Goal: Navigation & Orientation: Find specific page/section

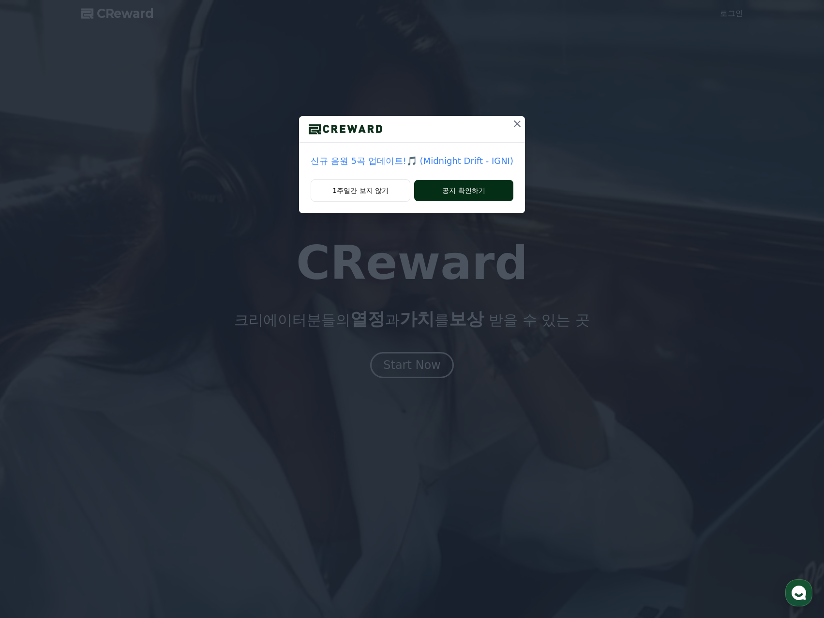
click at [469, 188] on button "공지 확인하기" at bounding box center [463, 190] width 99 height 21
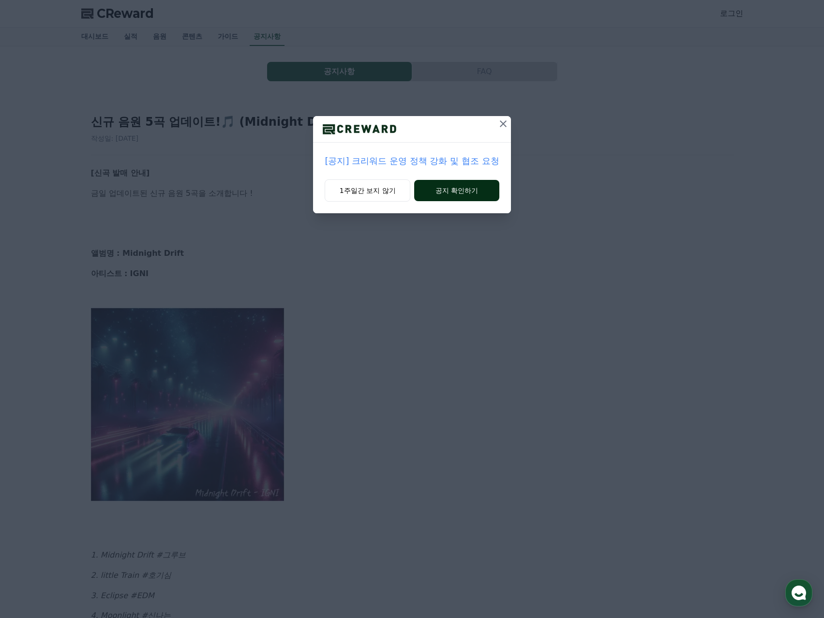
click at [471, 192] on button "공지 확인하기" at bounding box center [456, 190] width 85 height 21
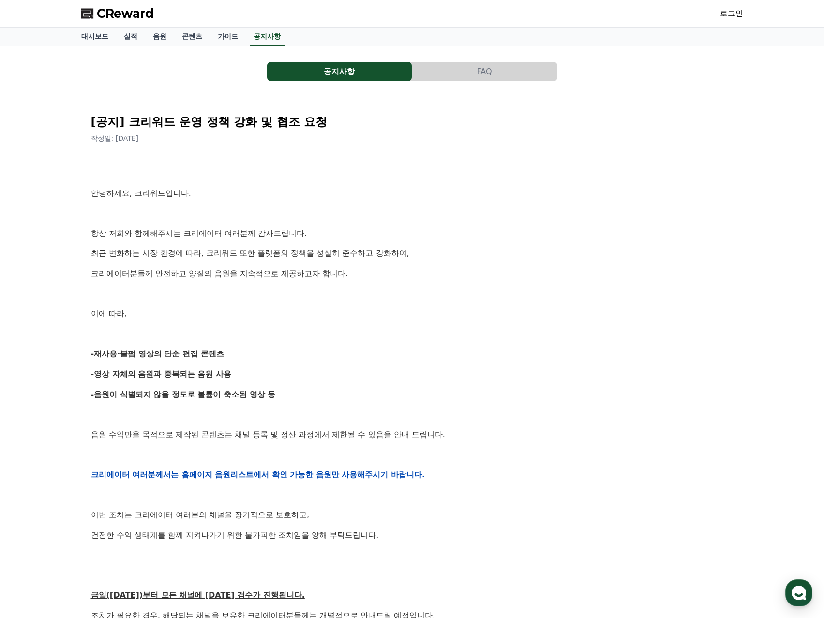
click at [723, 15] on link "로그인" at bounding box center [731, 14] width 23 height 12
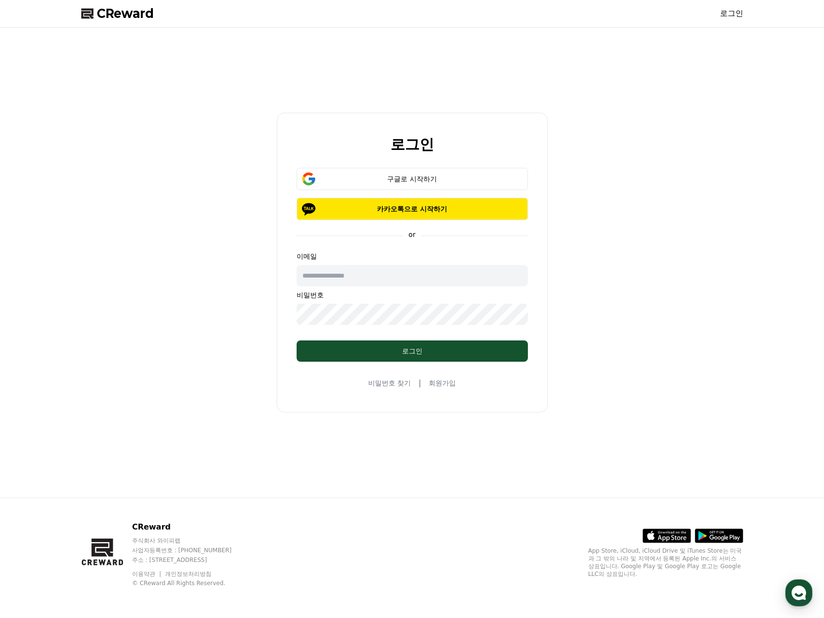
click at [377, 276] on input "text" at bounding box center [412, 275] width 231 height 21
type input "**********"
click at [413, 269] on input "**********" at bounding box center [412, 275] width 231 height 21
click at [419, 179] on div "구글로 시작하기" at bounding box center [412, 179] width 203 height 10
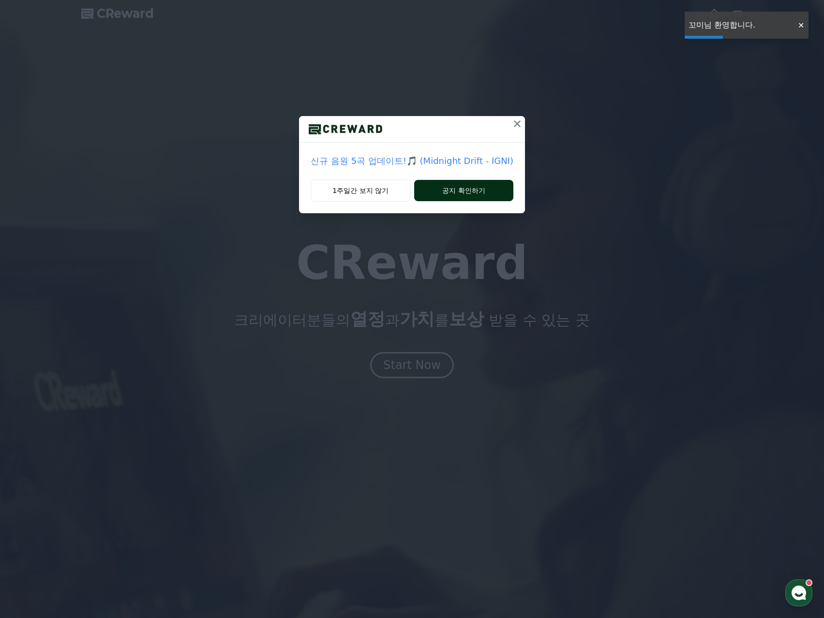
click at [470, 195] on button "공지 확인하기" at bounding box center [463, 190] width 99 height 21
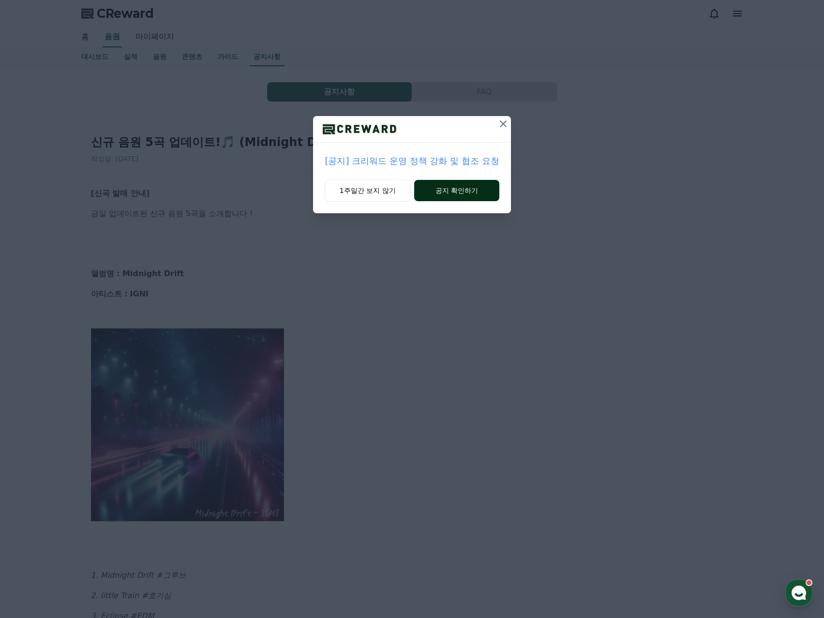
click at [490, 195] on button "공지 확인하기" at bounding box center [456, 190] width 85 height 21
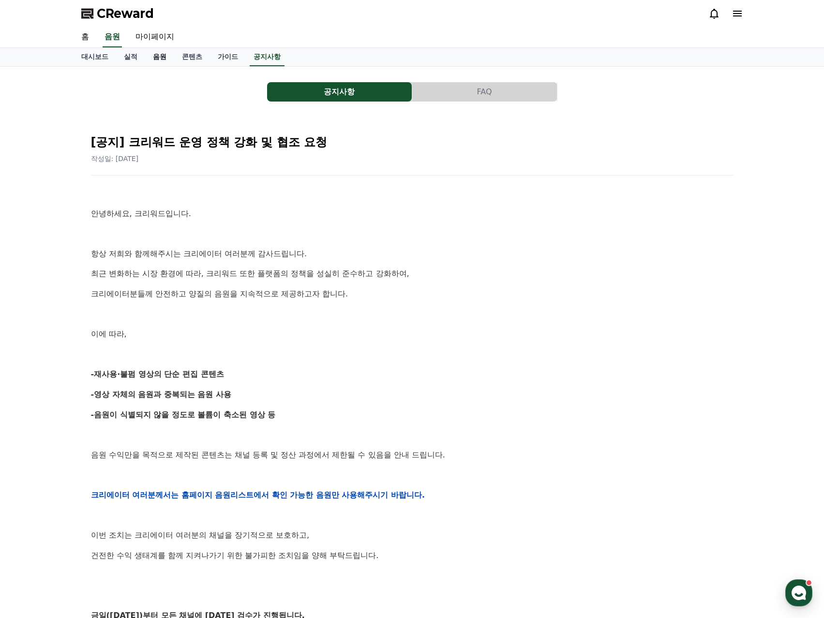
click at [169, 59] on link "음원" at bounding box center [159, 57] width 29 height 18
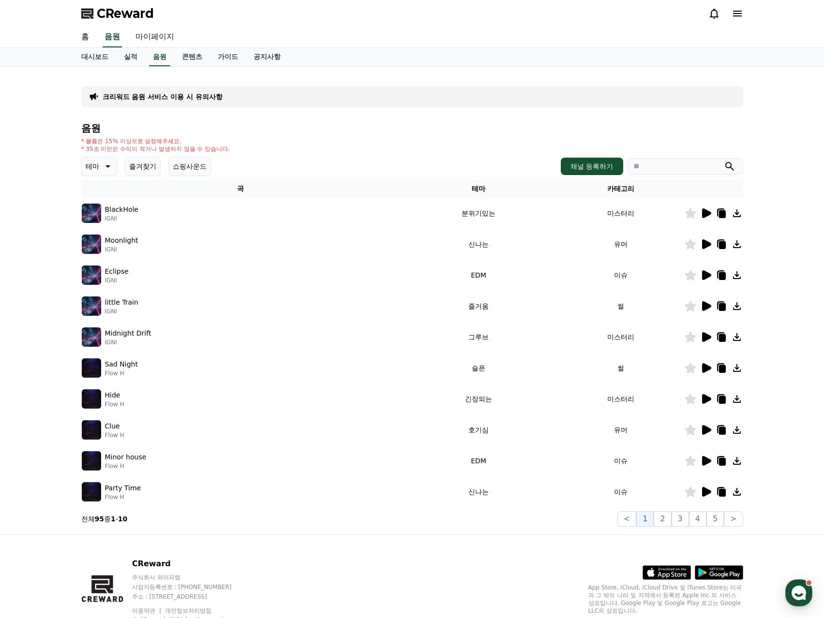
click at [160, 41] on link "마이페이지" at bounding box center [155, 37] width 54 height 20
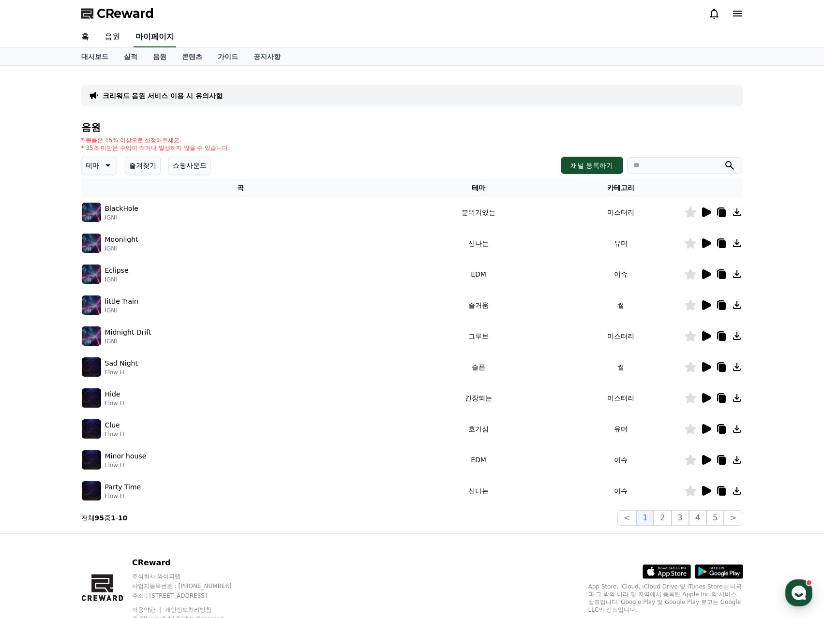
select select "**********"
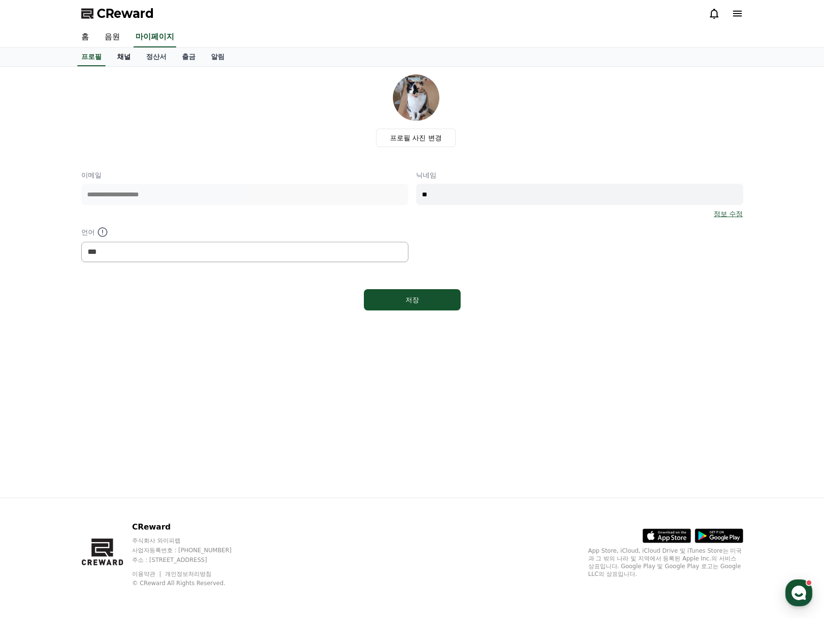
click at [132, 60] on link "채널" at bounding box center [123, 57] width 29 height 18
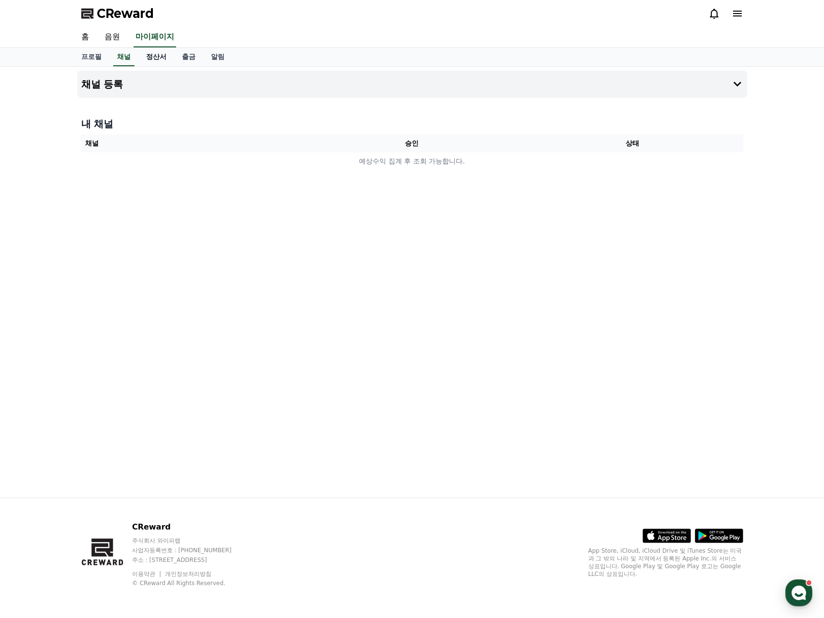
click at [161, 61] on link "정산서" at bounding box center [156, 57] width 36 height 18
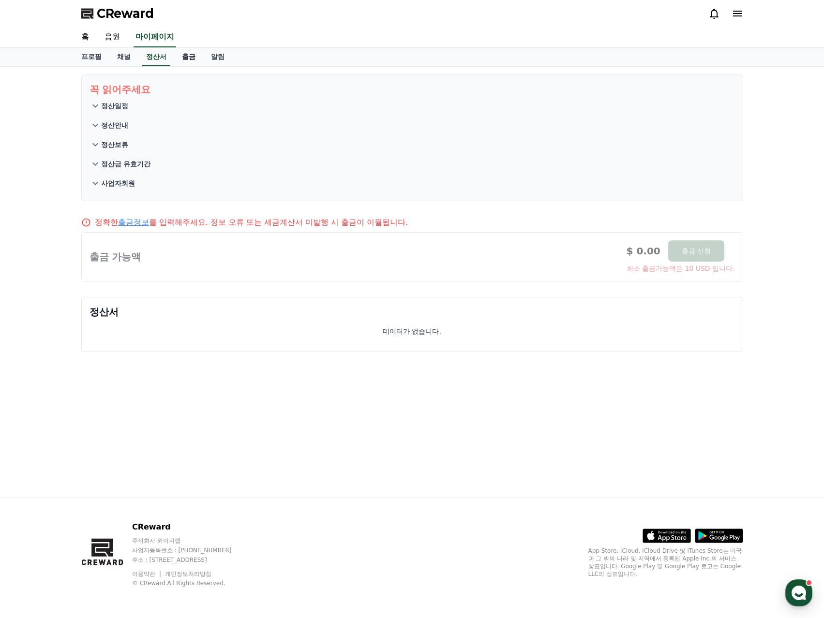
click at [185, 62] on link "출금" at bounding box center [188, 57] width 29 height 18
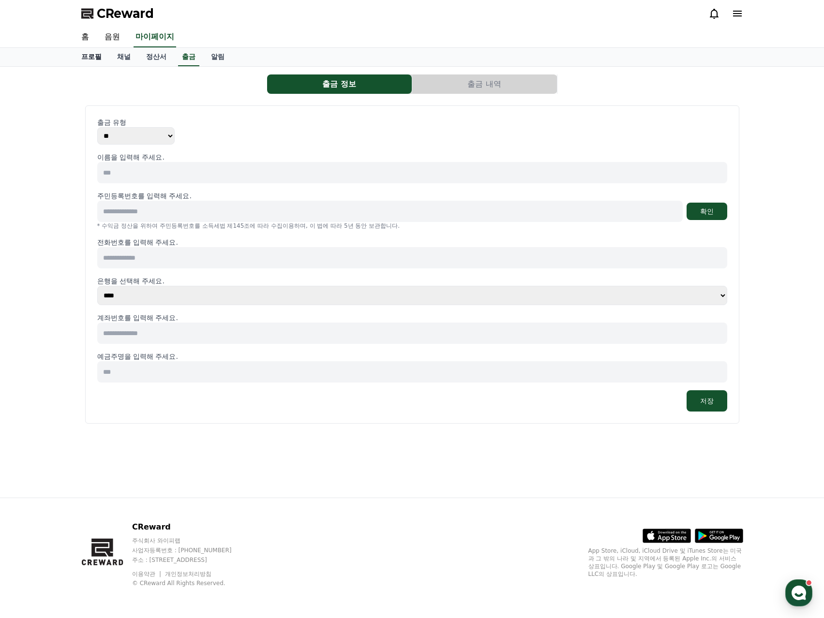
click at [92, 63] on link "프로필" at bounding box center [92, 57] width 36 height 18
select select "**********"
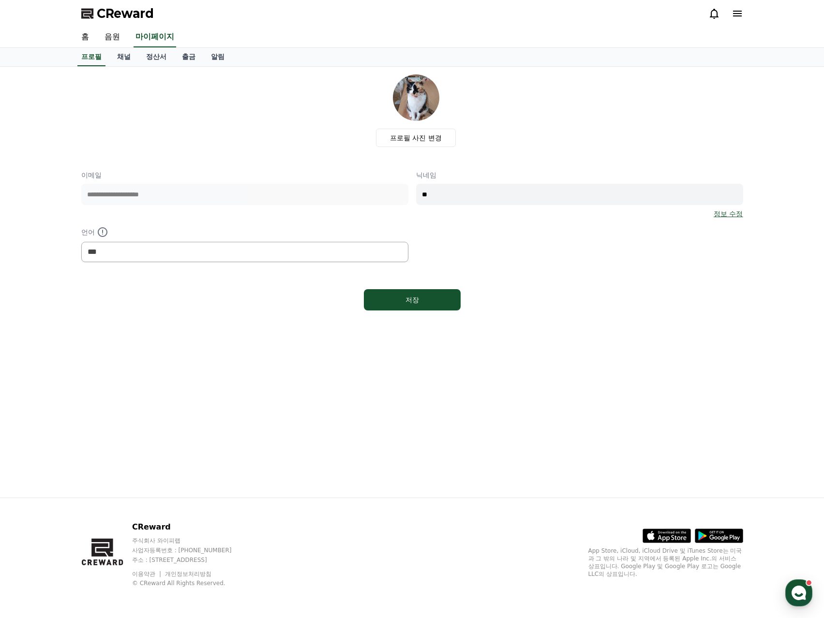
click at [91, 47] on div "홈 음원 마이페이지" at bounding box center [412, 37] width 824 height 21
click at [86, 40] on link "홈" at bounding box center [85, 37] width 23 height 20
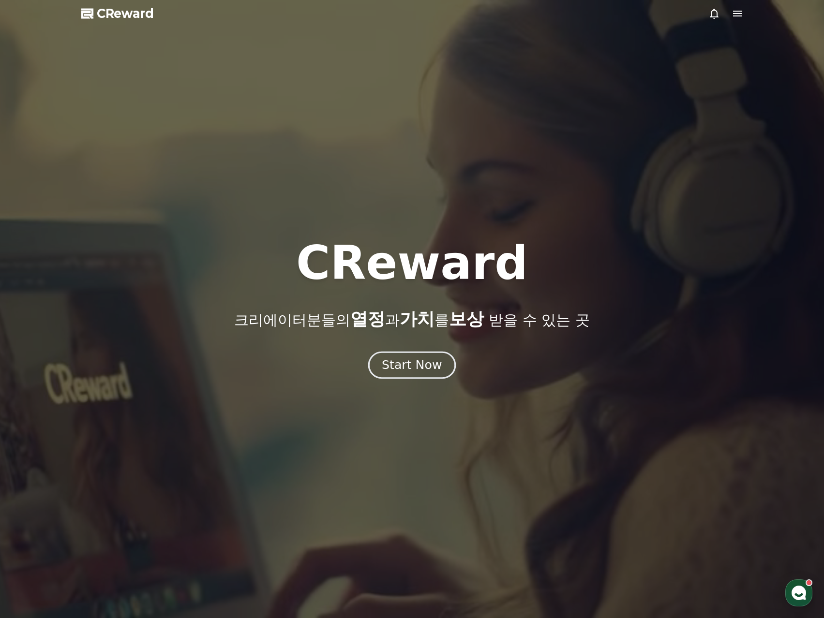
click at [428, 365] on div "Start Now" at bounding box center [412, 365] width 60 height 16
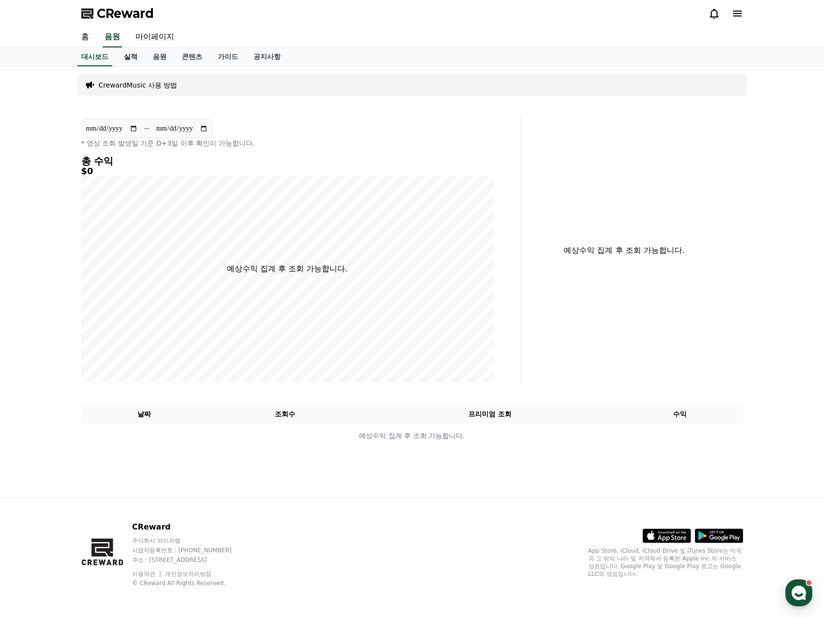
click at [128, 52] on link "실적" at bounding box center [130, 57] width 29 height 18
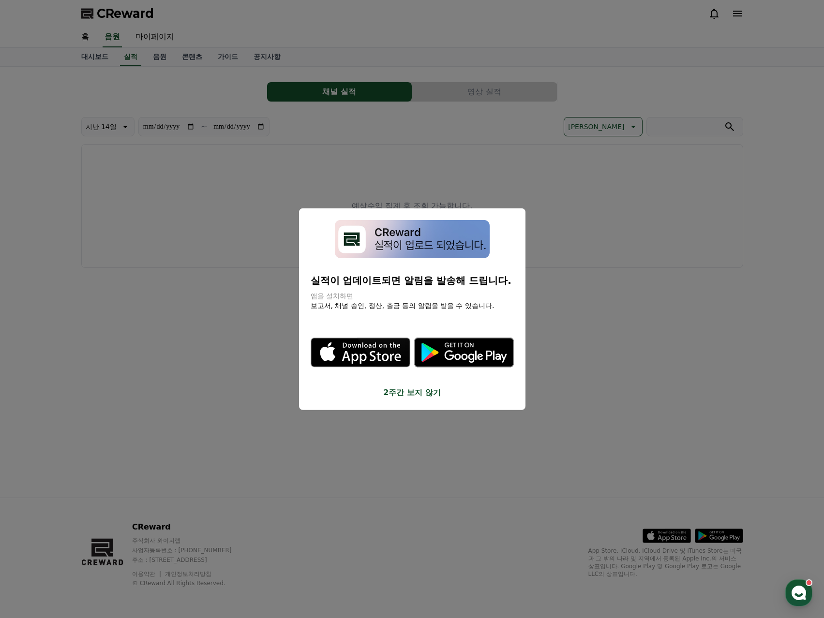
click at [626, 329] on button "close modal" at bounding box center [412, 309] width 824 height 618
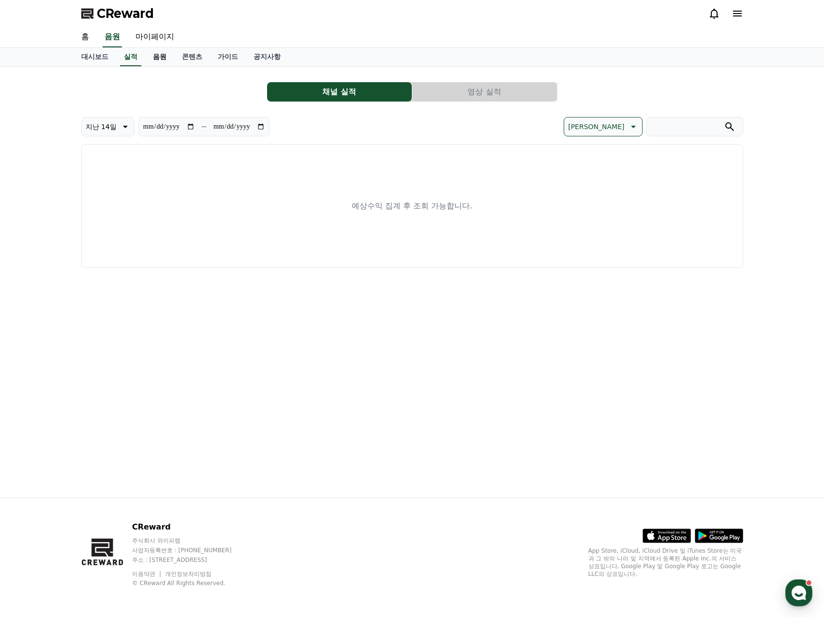
click at [170, 58] on link "음원" at bounding box center [159, 57] width 29 height 18
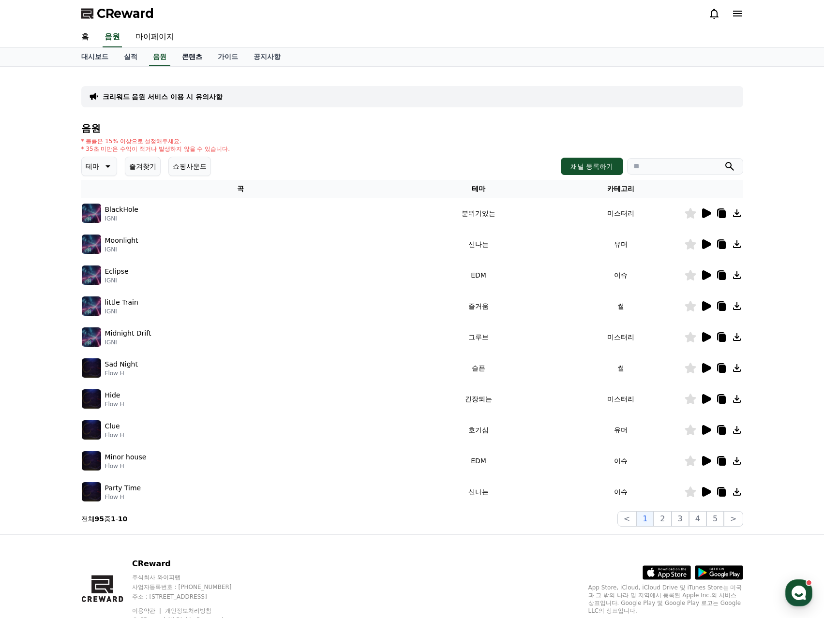
click at [189, 55] on link "콘텐츠" at bounding box center [192, 57] width 36 height 18
